Goal: Information Seeking & Learning: Learn about a topic

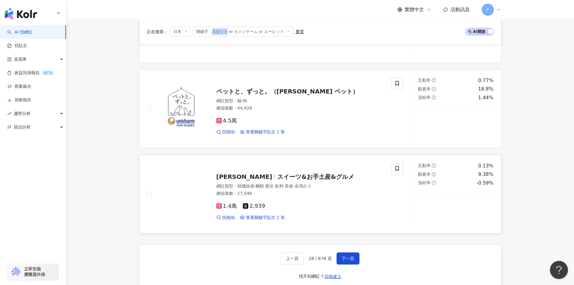
scroll to position [1017, 0]
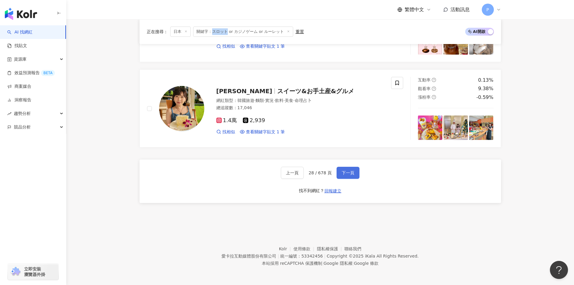
click at [352, 175] on span "下一頁" at bounding box center [348, 172] width 13 height 5
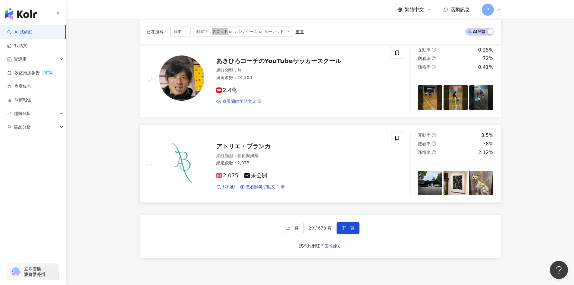
scroll to position [999, 0]
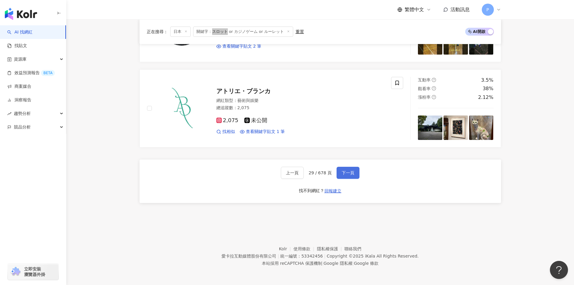
click at [351, 175] on span "下一頁" at bounding box center [348, 172] width 13 height 5
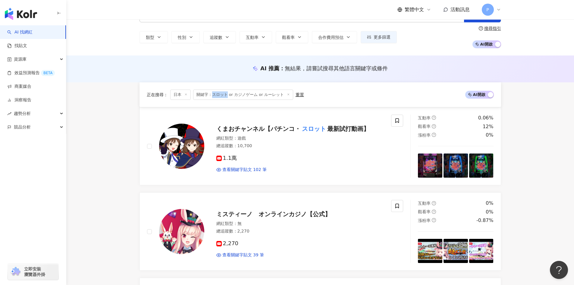
scroll to position [21, 0]
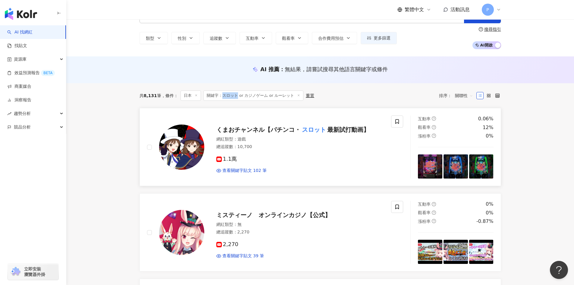
click at [240, 128] on span "くまおチャンネル【パチンコ・" at bounding box center [259, 129] width 84 height 7
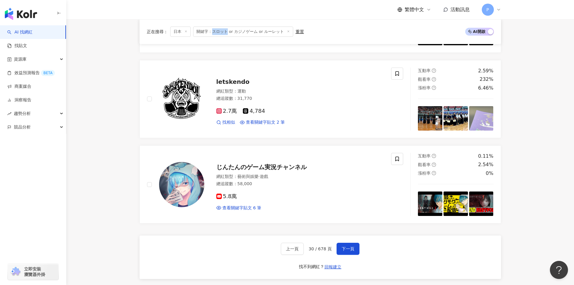
scroll to position [1017, 0]
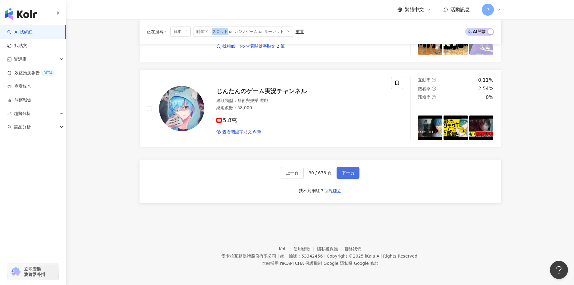
click at [351, 173] on span "下一頁" at bounding box center [348, 172] width 13 height 5
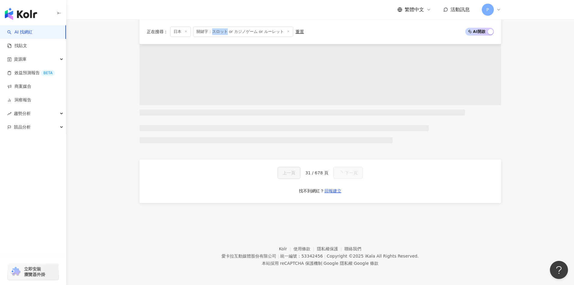
scroll to position [340, 0]
click at [229, 30] on span "關鍵字：スロット or カジノゲーム or ルーレット" at bounding box center [243, 32] width 100 height 10
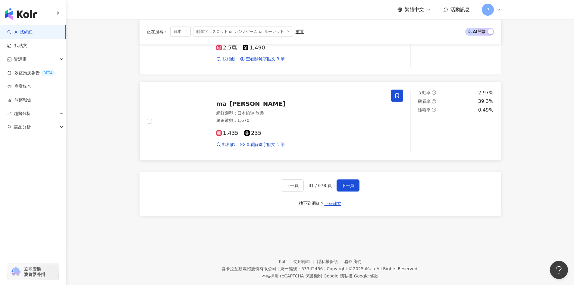
scroll to position [1017, 0]
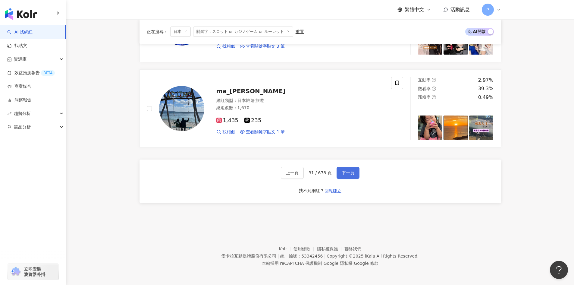
click at [350, 172] on span "下一頁" at bounding box center [348, 172] width 13 height 5
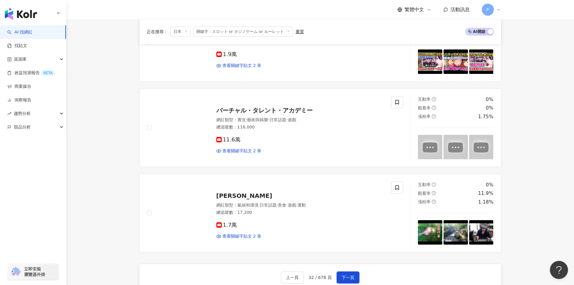
scroll to position [914, 0]
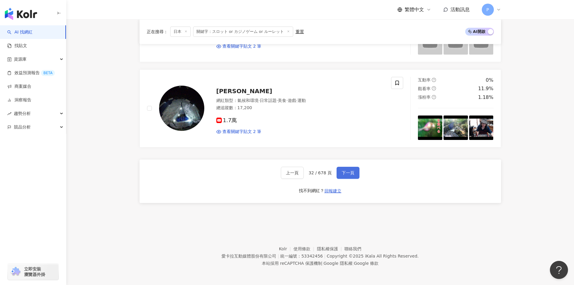
click at [344, 176] on button "下一頁" at bounding box center [348, 173] width 23 height 12
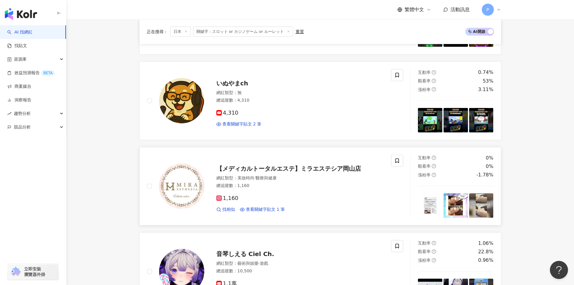
scroll to position [323, 0]
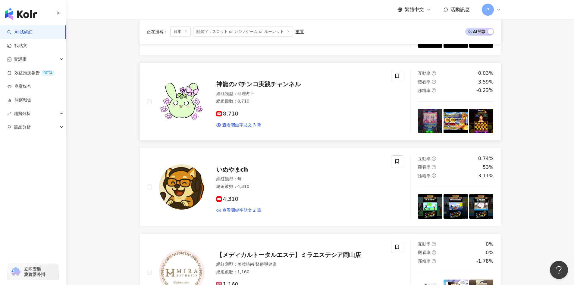
click at [251, 84] on span "神龍のパチンコ実践チャンネル" at bounding box center [259, 84] width 84 height 7
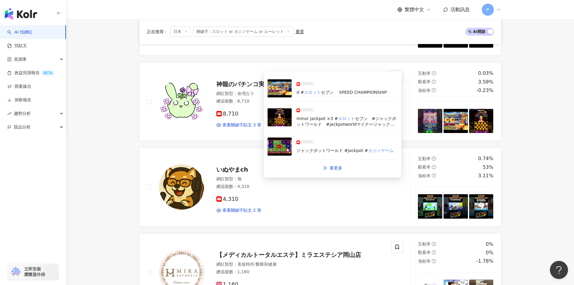
click at [280, 144] on img at bounding box center [280, 147] width 24 height 18
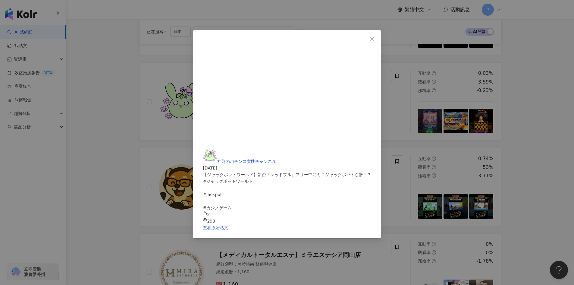
click at [228, 225] on link "查看原始貼文" at bounding box center [215, 227] width 25 height 5
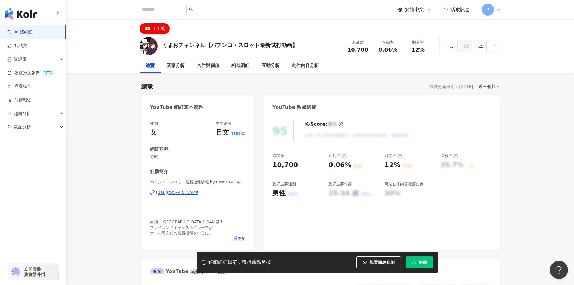
click at [200, 193] on div "https://www.youtube.com/channel/UClg89ZDInifAYY3ewGLvtGQ" at bounding box center [178, 192] width 44 height 5
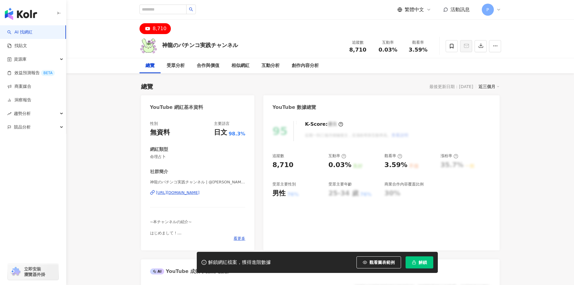
click at [188, 192] on div "https://www.youtube.com/channel/UCX8wnZuH7mW29NhekdqoPhQ" at bounding box center [178, 192] width 44 height 5
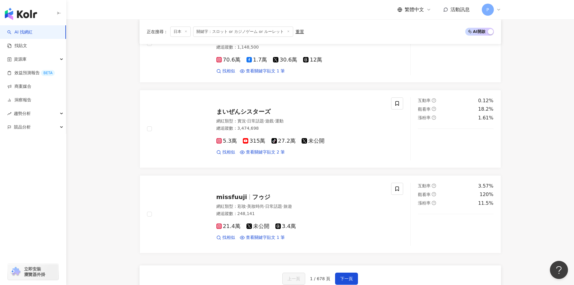
scroll to position [999, 0]
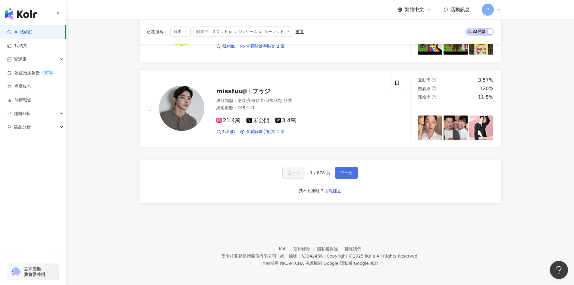
click at [350, 174] on span "下一頁" at bounding box center [346, 172] width 13 height 5
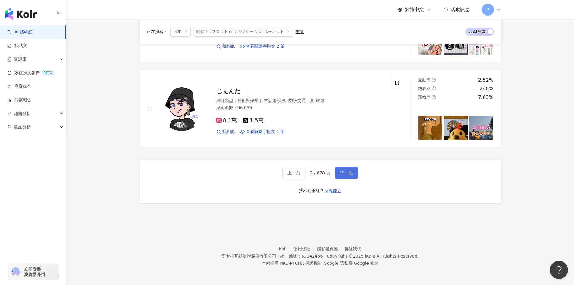
click at [346, 173] on span "下一頁" at bounding box center [346, 172] width 13 height 5
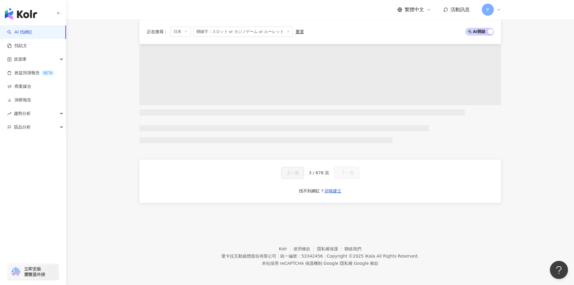
scroll to position [340, 0]
drag, startPoint x: 317, startPoint y: 172, endPoint x: 322, endPoint y: 173, distance: 5.0
click at [320, 172] on span "3 / 678 頁" at bounding box center [317, 172] width 21 height 5
click at [321, 173] on span "3 / 678 頁" at bounding box center [317, 172] width 21 height 5
click at [309, 174] on span "3 / 678 頁" at bounding box center [317, 172] width 21 height 5
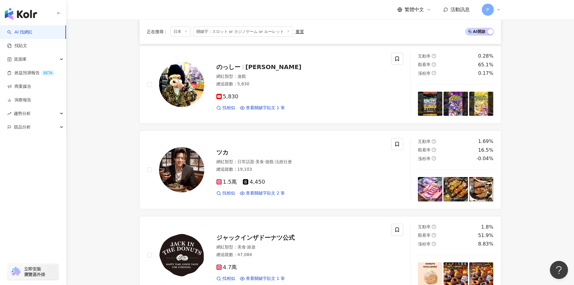
scroll to position [999, 0]
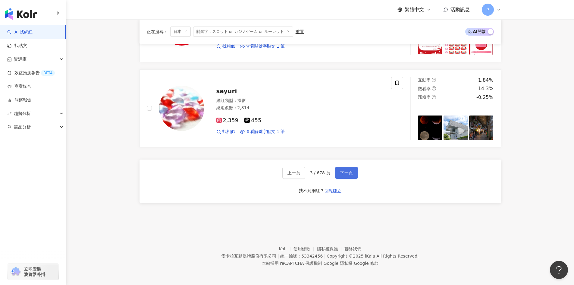
click at [350, 173] on span "下一頁" at bounding box center [346, 172] width 13 height 5
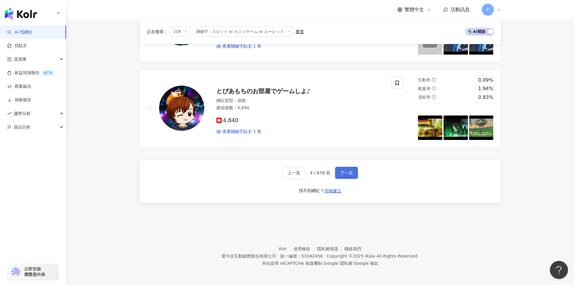
click at [352, 169] on button "下一頁" at bounding box center [346, 173] width 23 height 12
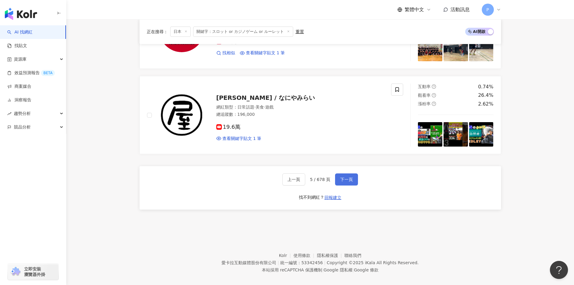
click at [346, 177] on span "下一頁" at bounding box center [346, 179] width 13 height 5
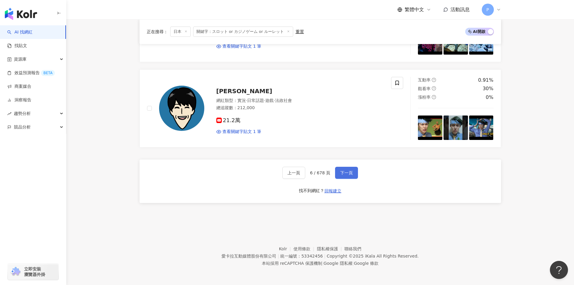
click at [353, 172] on button "下一頁" at bounding box center [346, 173] width 23 height 12
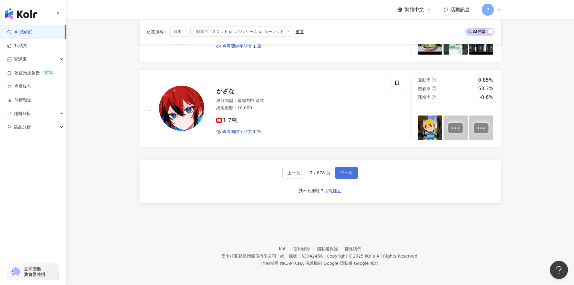
click at [354, 172] on button "下一頁" at bounding box center [346, 173] width 23 height 12
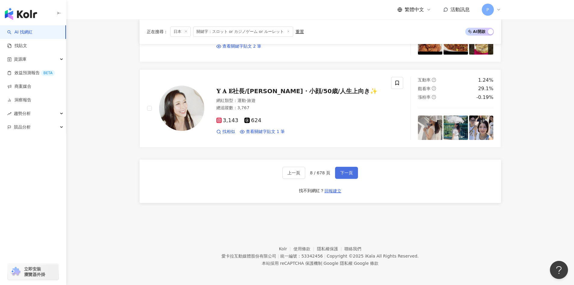
click at [354, 172] on button "下一頁" at bounding box center [346, 173] width 23 height 12
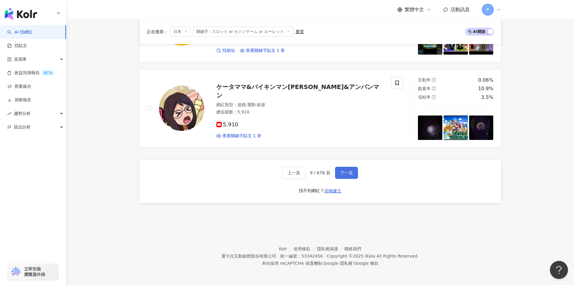
click at [354, 172] on button "下一頁" at bounding box center [346, 173] width 23 height 12
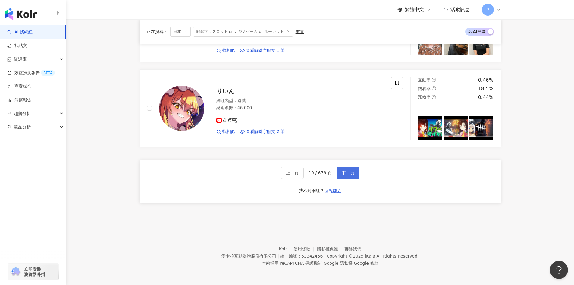
click at [354, 172] on button "下一頁" at bounding box center [348, 173] width 23 height 12
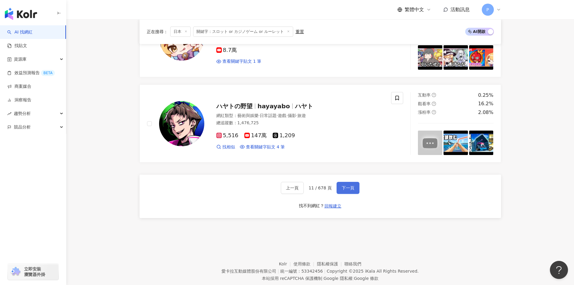
click at [352, 185] on span "下一頁" at bounding box center [348, 187] width 13 height 5
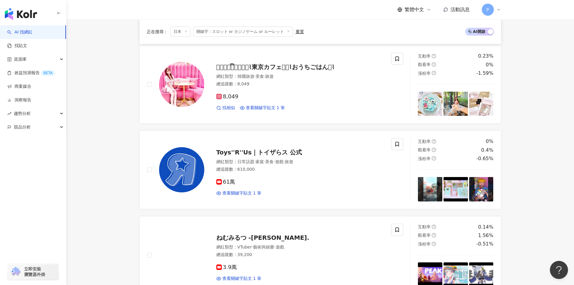
scroll to position [1050, 0]
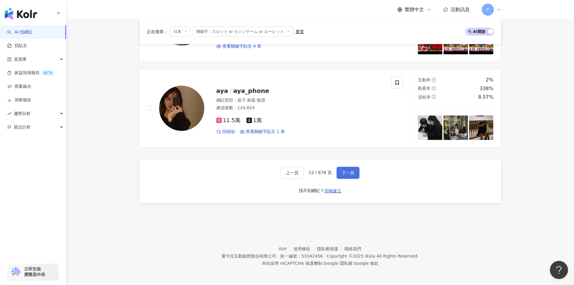
click at [350, 171] on span "下一頁" at bounding box center [348, 172] width 13 height 5
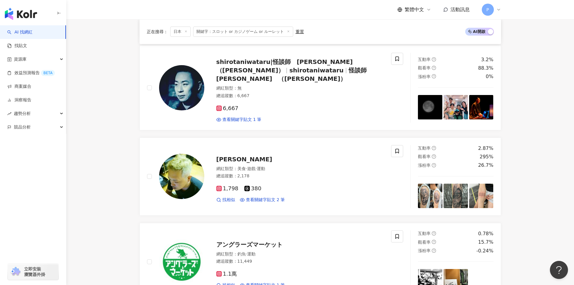
scroll to position [999, 0]
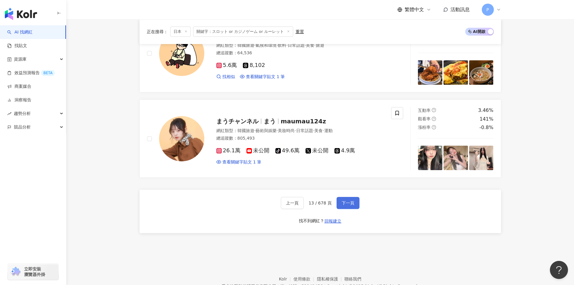
click at [346, 201] on span "下一頁" at bounding box center [348, 203] width 13 height 5
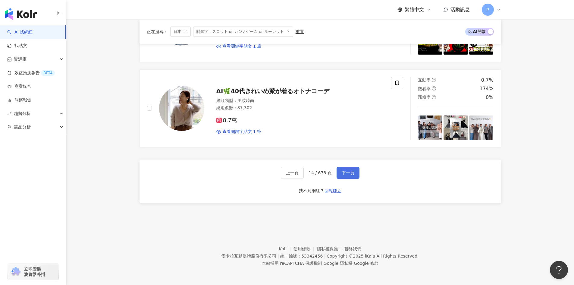
click at [343, 171] on span "下一頁" at bounding box center [348, 172] width 13 height 5
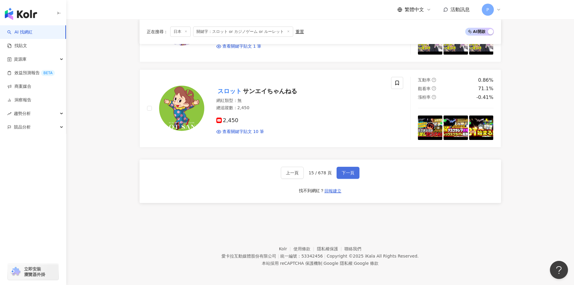
click at [343, 171] on span "下一頁" at bounding box center [348, 172] width 13 height 5
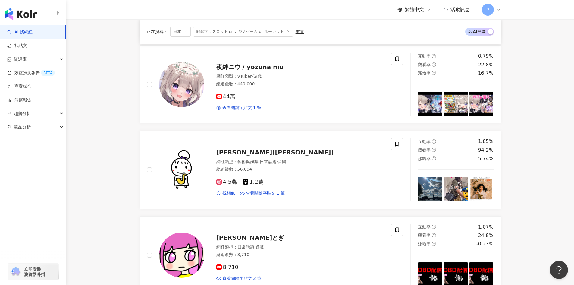
scroll to position [1034, 0]
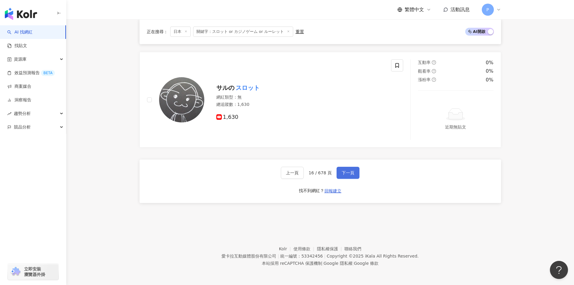
click at [348, 173] on span "下一頁" at bounding box center [348, 172] width 13 height 5
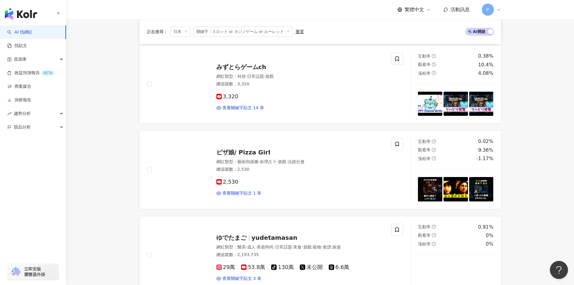
scroll to position [1017, 0]
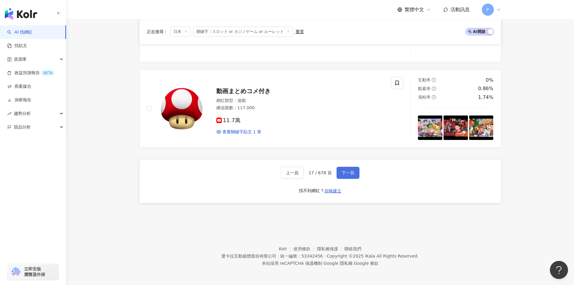
click at [342, 175] on span "下一頁" at bounding box center [348, 172] width 13 height 5
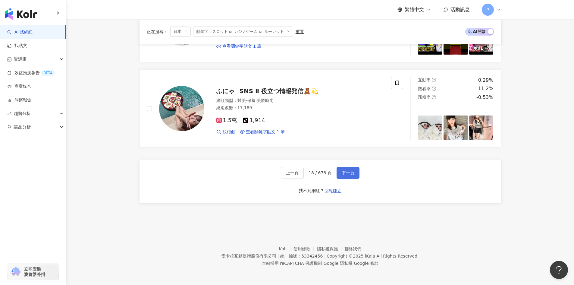
click at [338, 176] on button "下一頁" at bounding box center [348, 173] width 23 height 12
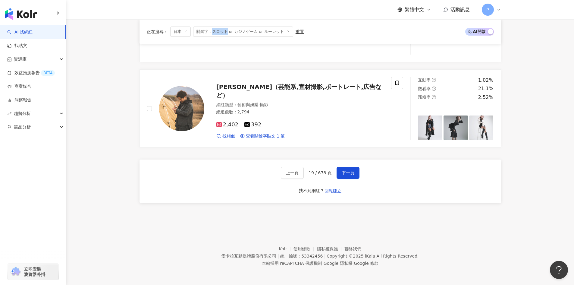
drag, startPoint x: 226, startPoint y: 31, endPoint x: 212, endPoint y: 33, distance: 14.3
click at [212, 33] on span "關鍵字：スロット or カジノゲーム or ルーレット" at bounding box center [243, 32] width 100 height 10
copy span "スロット"
